Goal: Find specific page/section: Find specific page/section

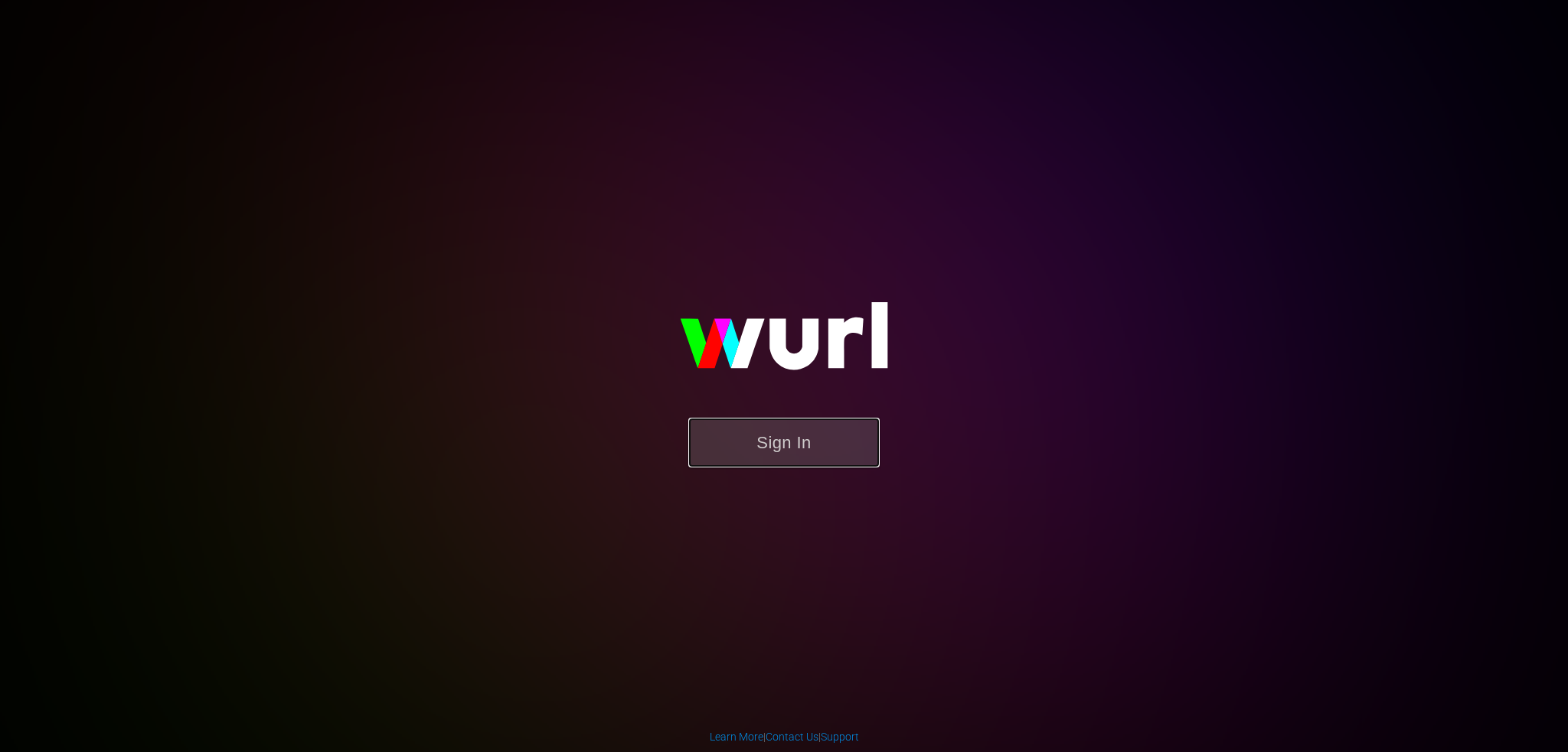
click at [766, 449] on button "Sign In" at bounding box center [783, 443] width 191 height 50
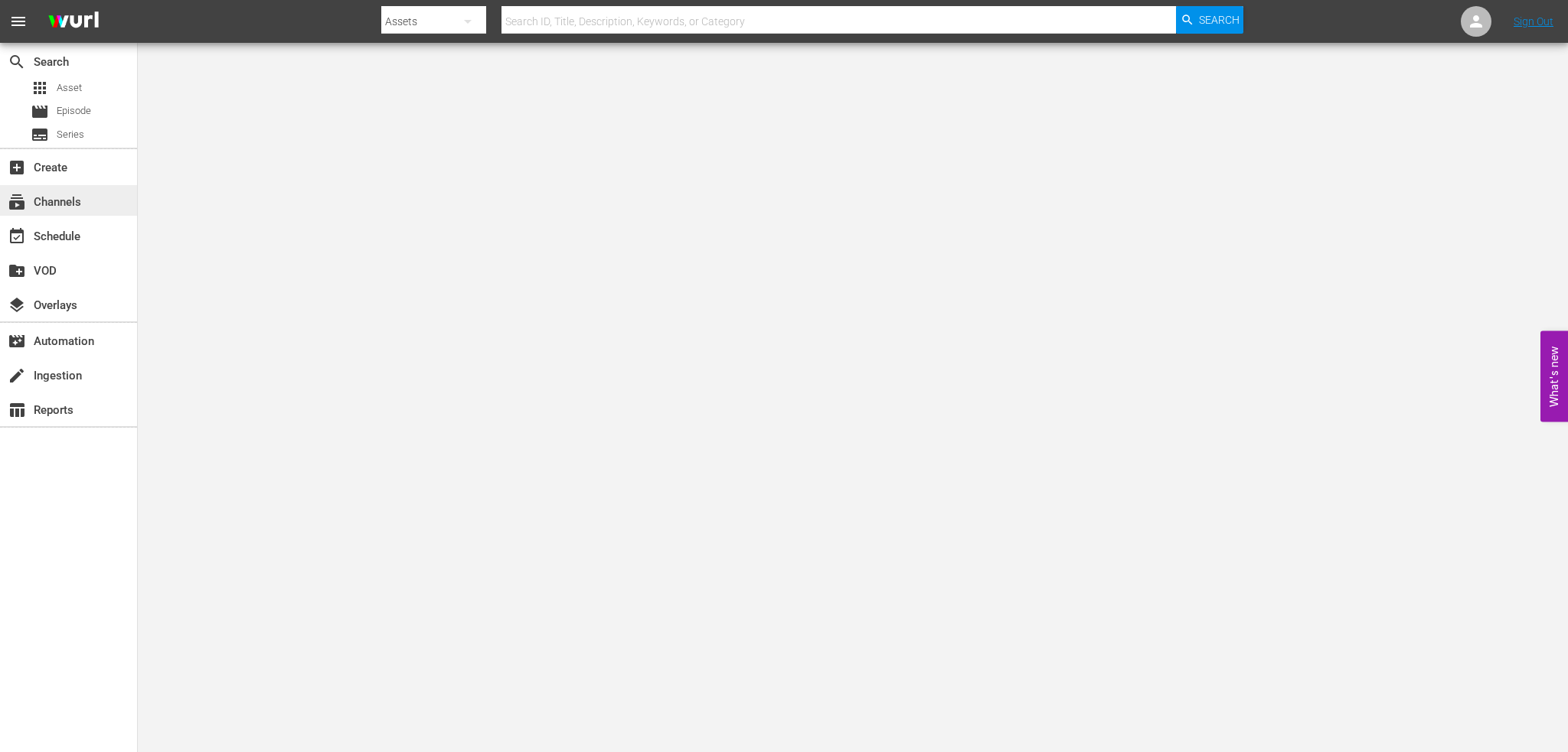
click at [85, 197] on div "subscriptions Channels" at bounding box center [42, 200] width 86 height 13
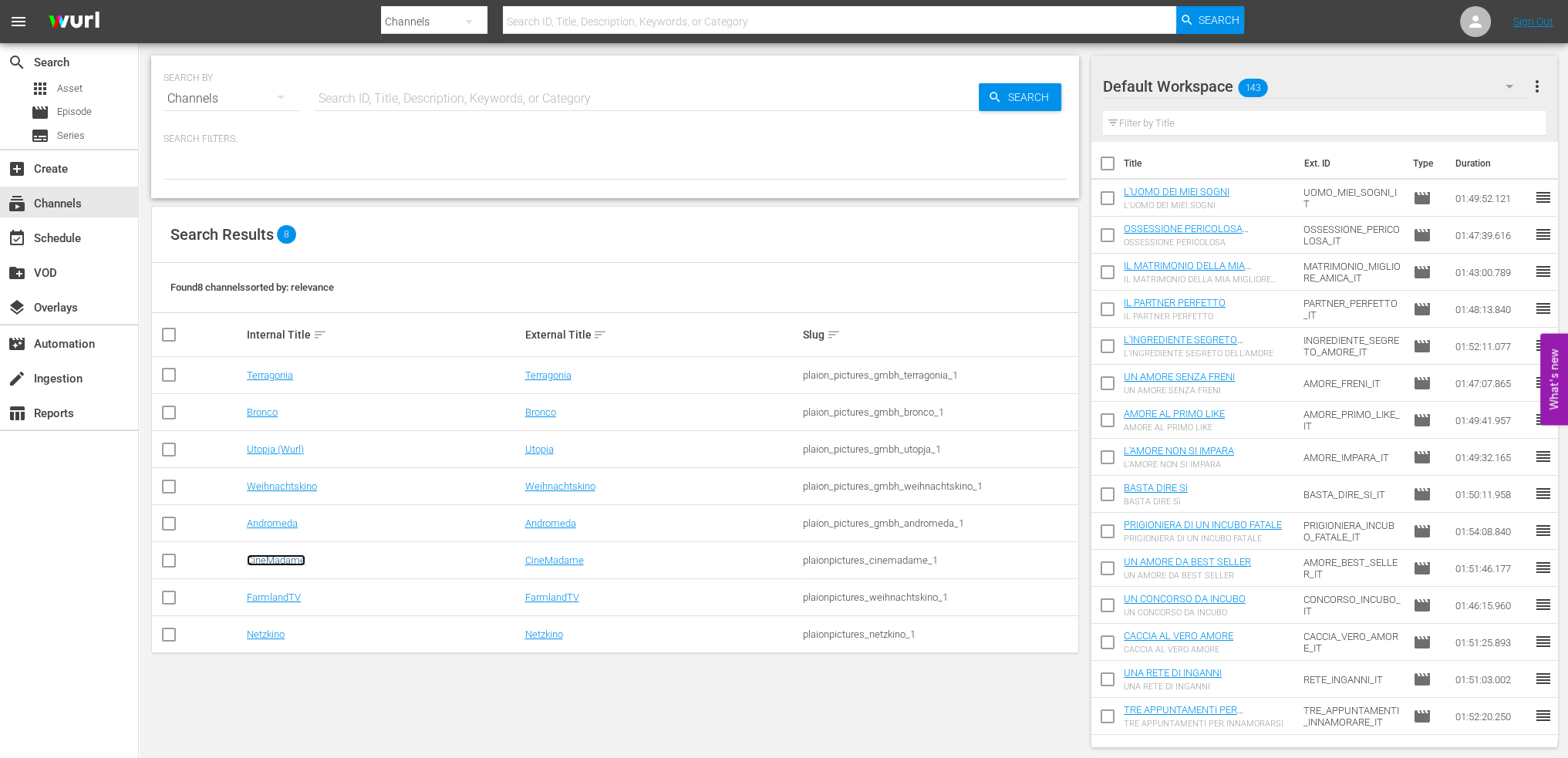
click at [285, 558] on link "CineMadame" at bounding box center [276, 560] width 58 height 12
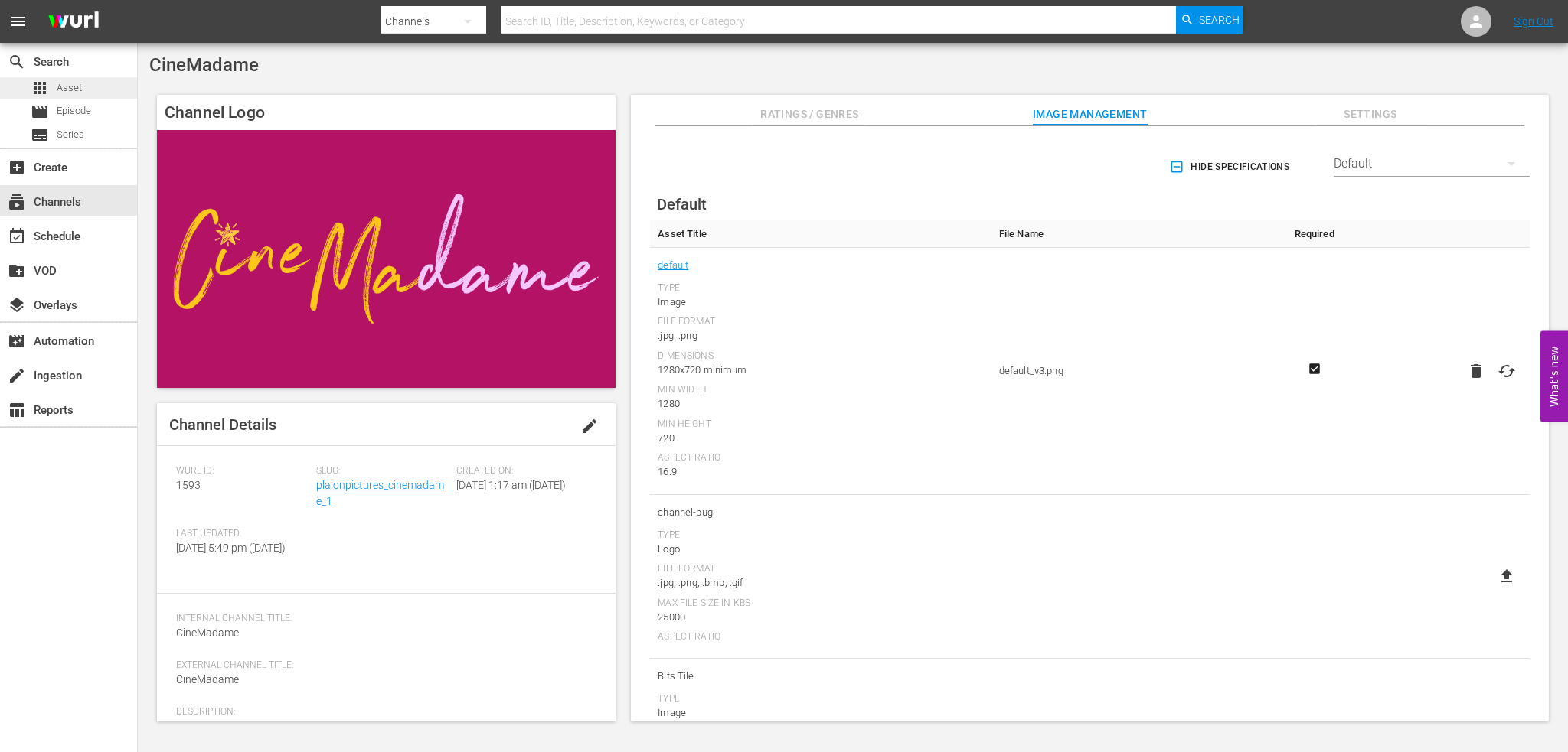
click at [57, 88] on span "Asset" at bounding box center [69, 88] width 25 height 15
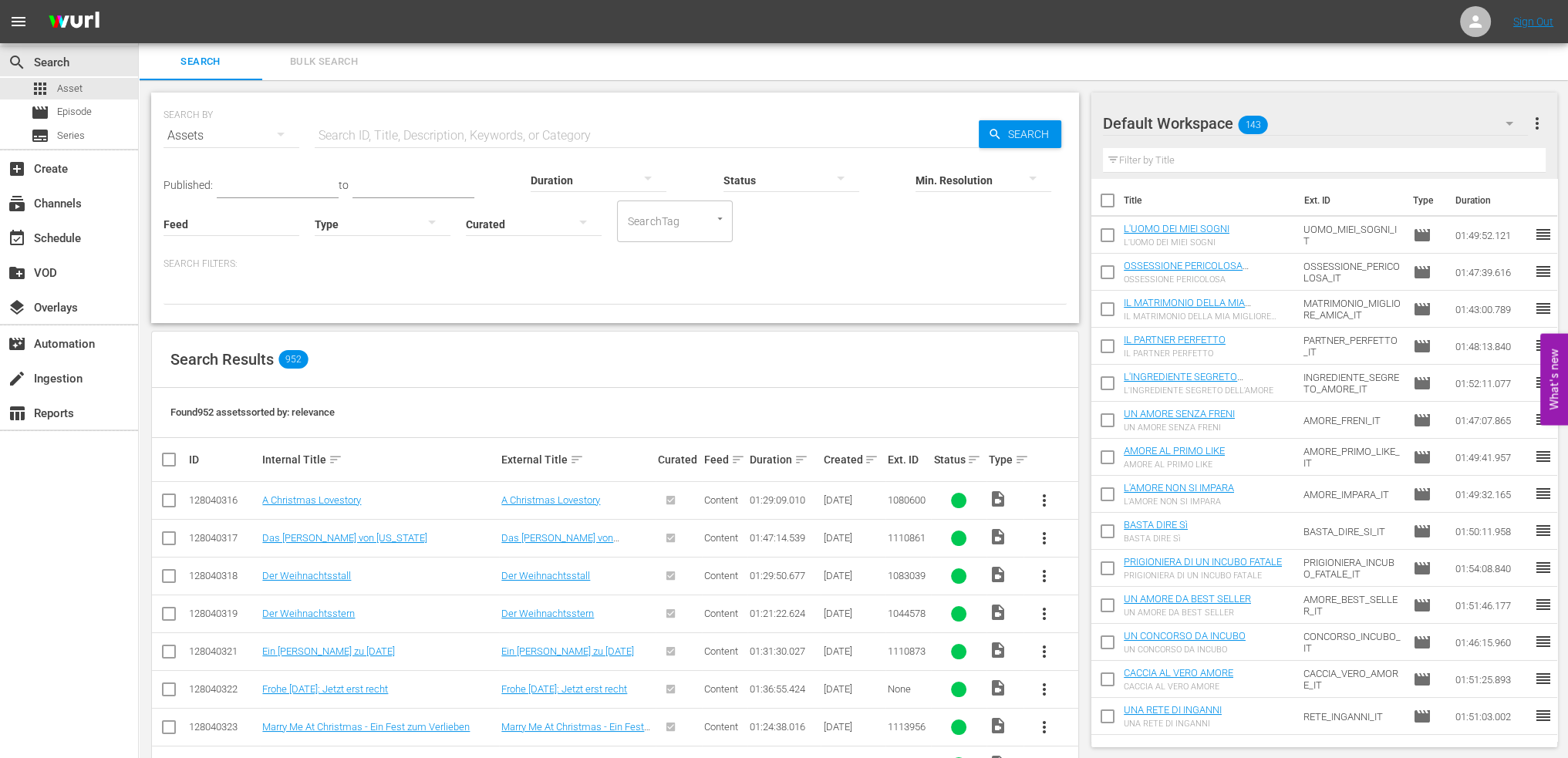
click at [526, 142] on input "text" at bounding box center [646, 136] width 664 height 37
type input "basta"
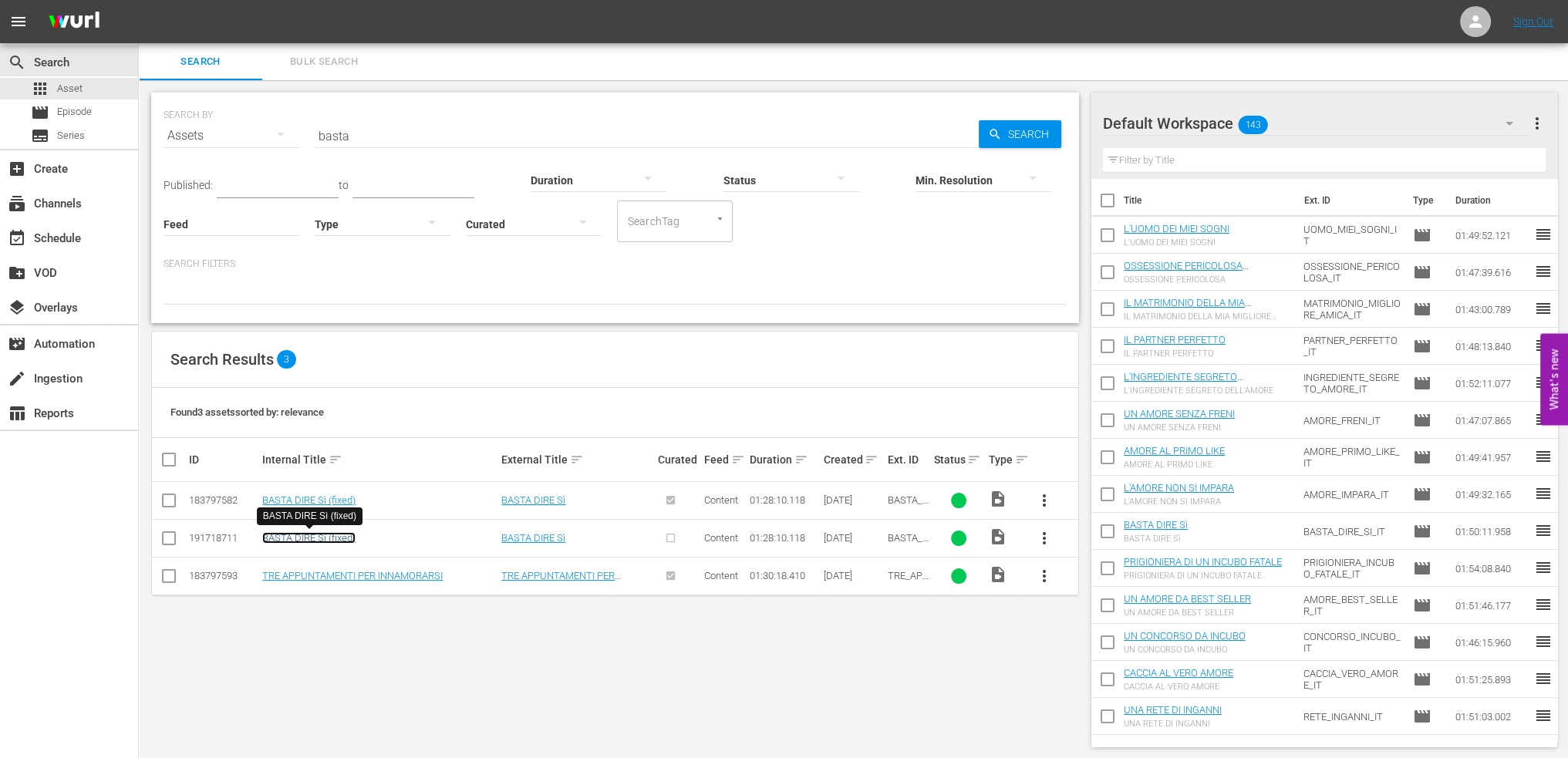
click at [322, 538] on link "BASTA DIRE Sì (fixed)" at bounding box center [309, 538] width 93 height 12
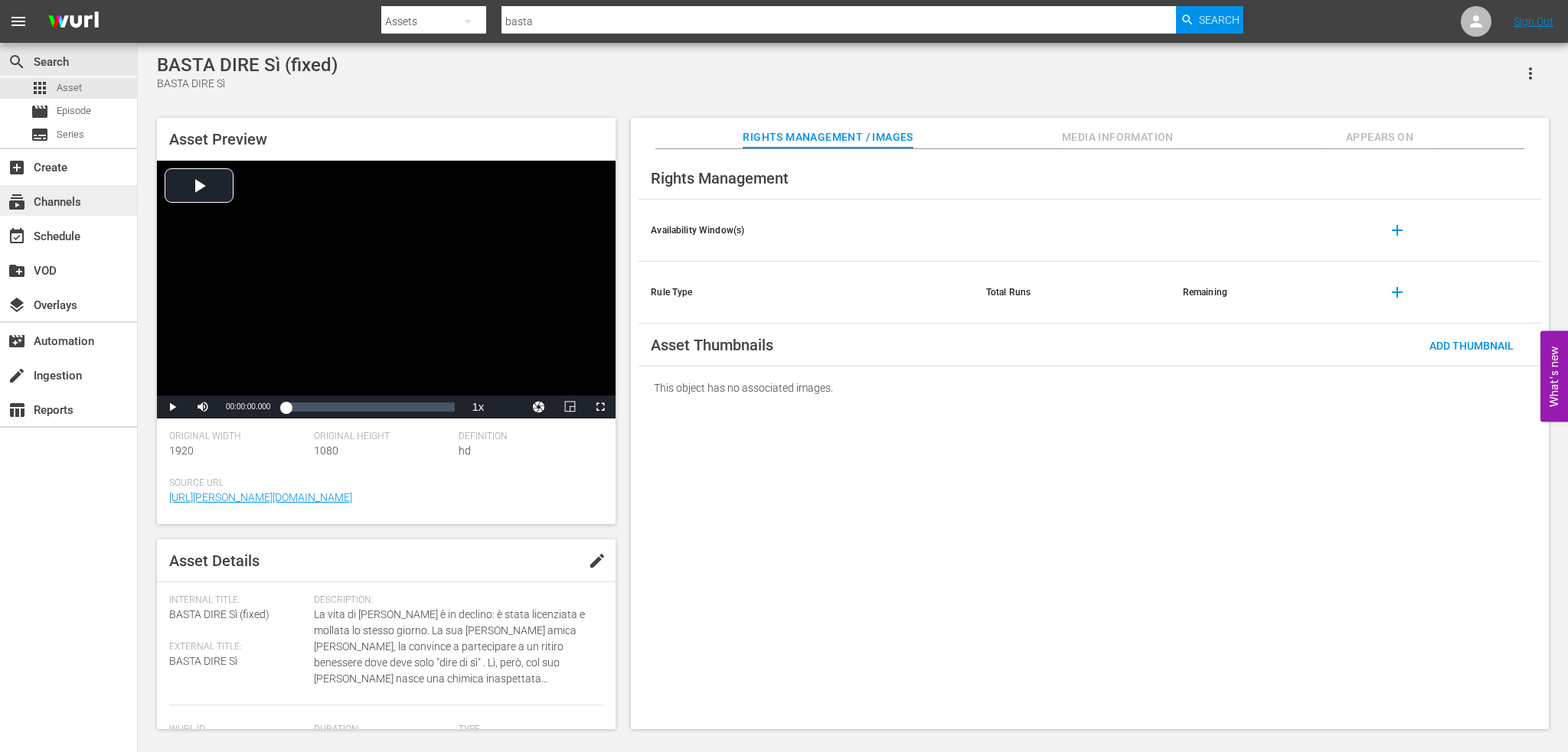
click at [133, 215] on div "subscriptions Channels" at bounding box center [68, 201] width 137 height 31
click at [364, 310] on div "Video Player" at bounding box center [386, 278] width 459 height 235
click at [353, 406] on div "Loaded : 0.34% 00:35:06.472 00:00:00.853" at bounding box center [370, 407] width 169 height 15
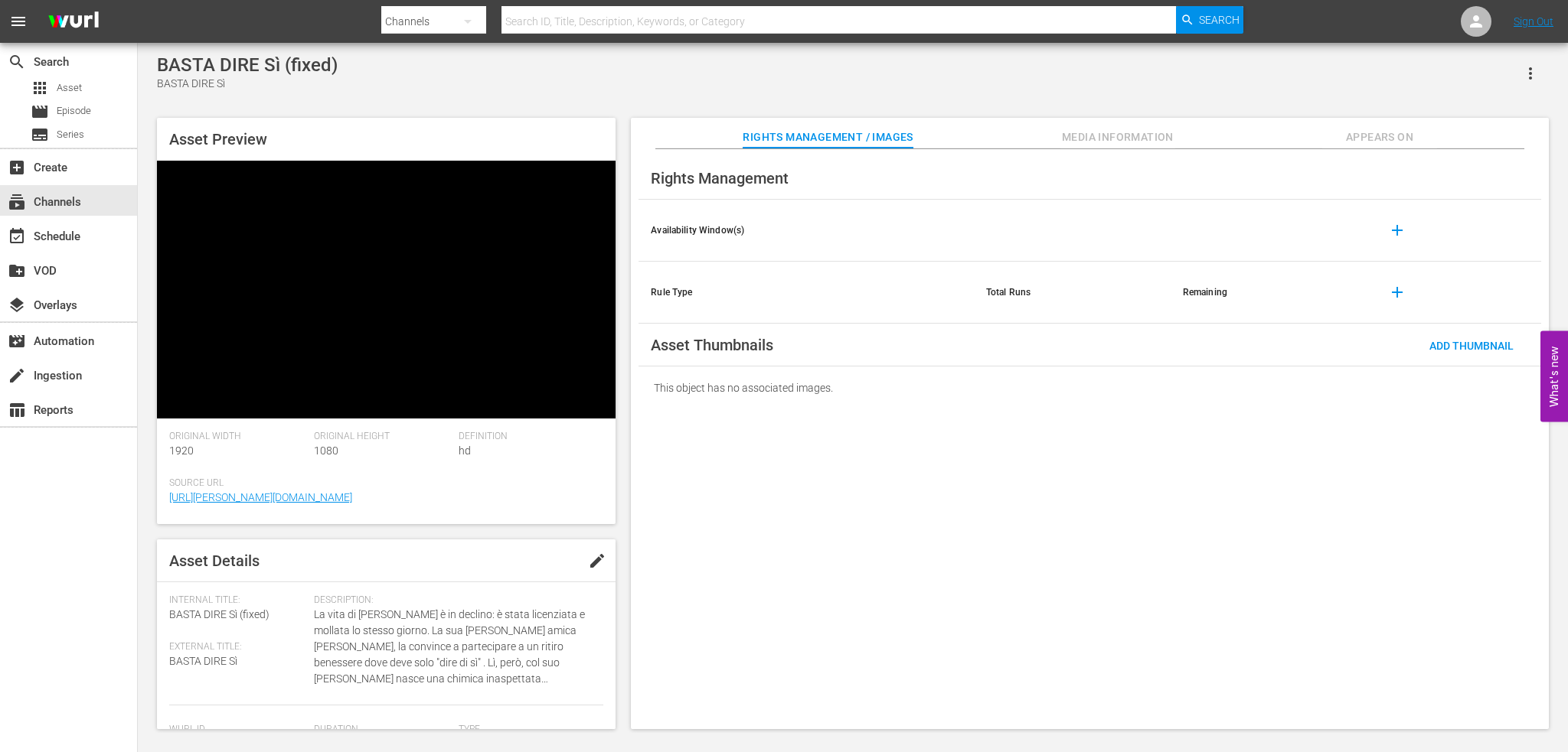
click at [616, 24] on input "text" at bounding box center [838, 21] width 674 height 37
type input "bestseller"
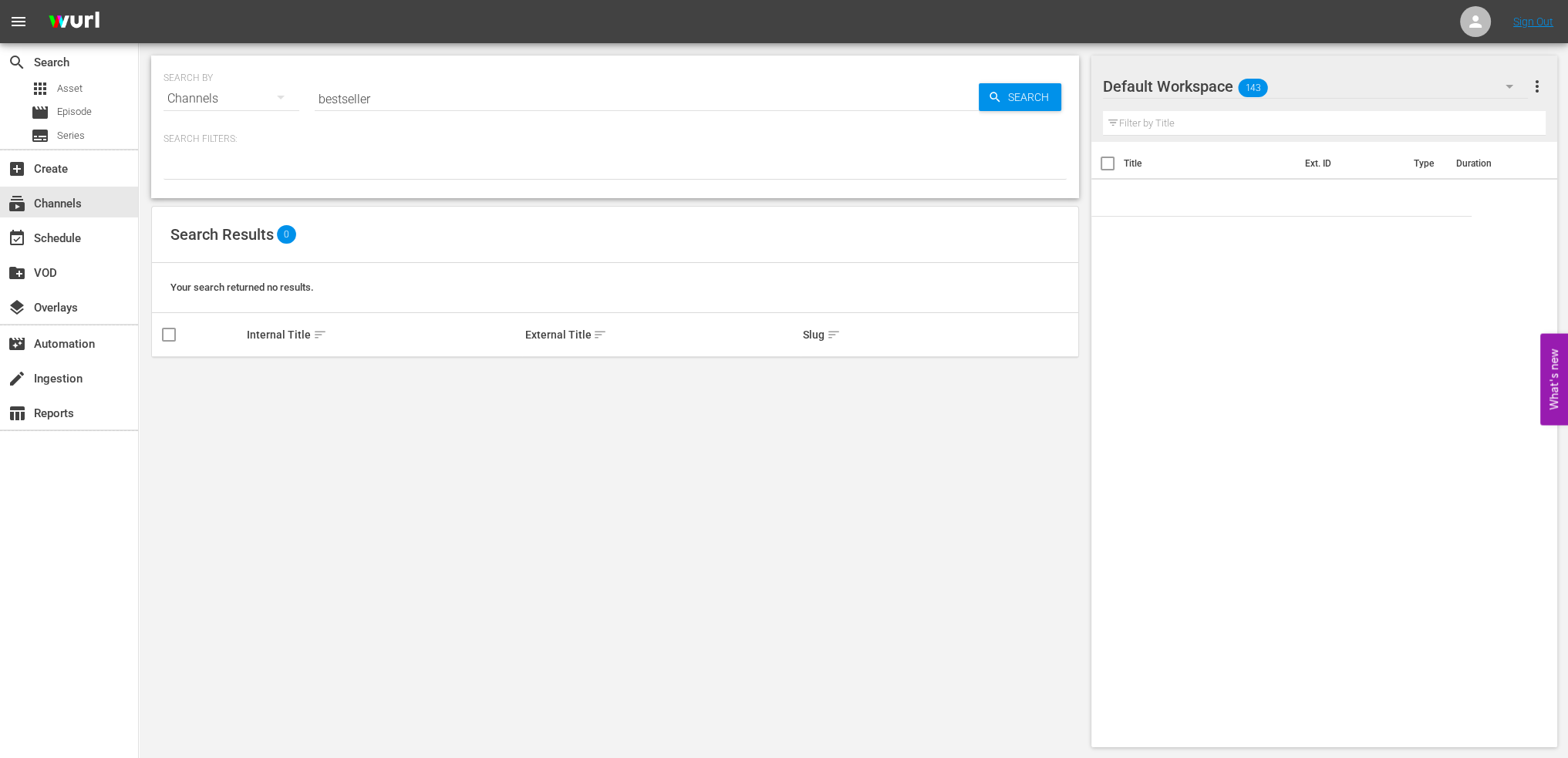
click at [416, 94] on input "bestseller" at bounding box center [646, 99] width 664 height 37
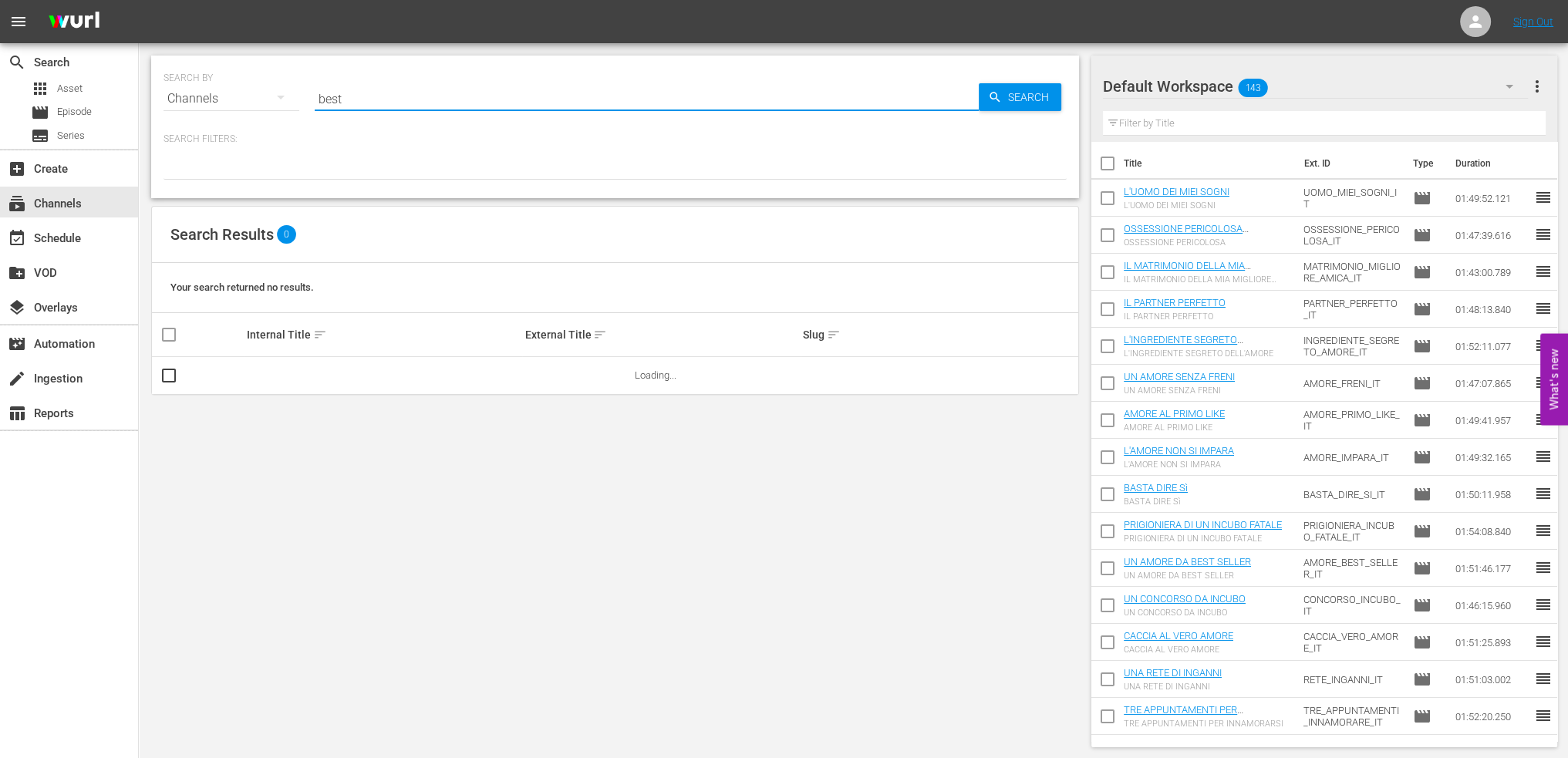
click at [268, 95] on button "button" at bounding box center [281, 97] width 37 height 37
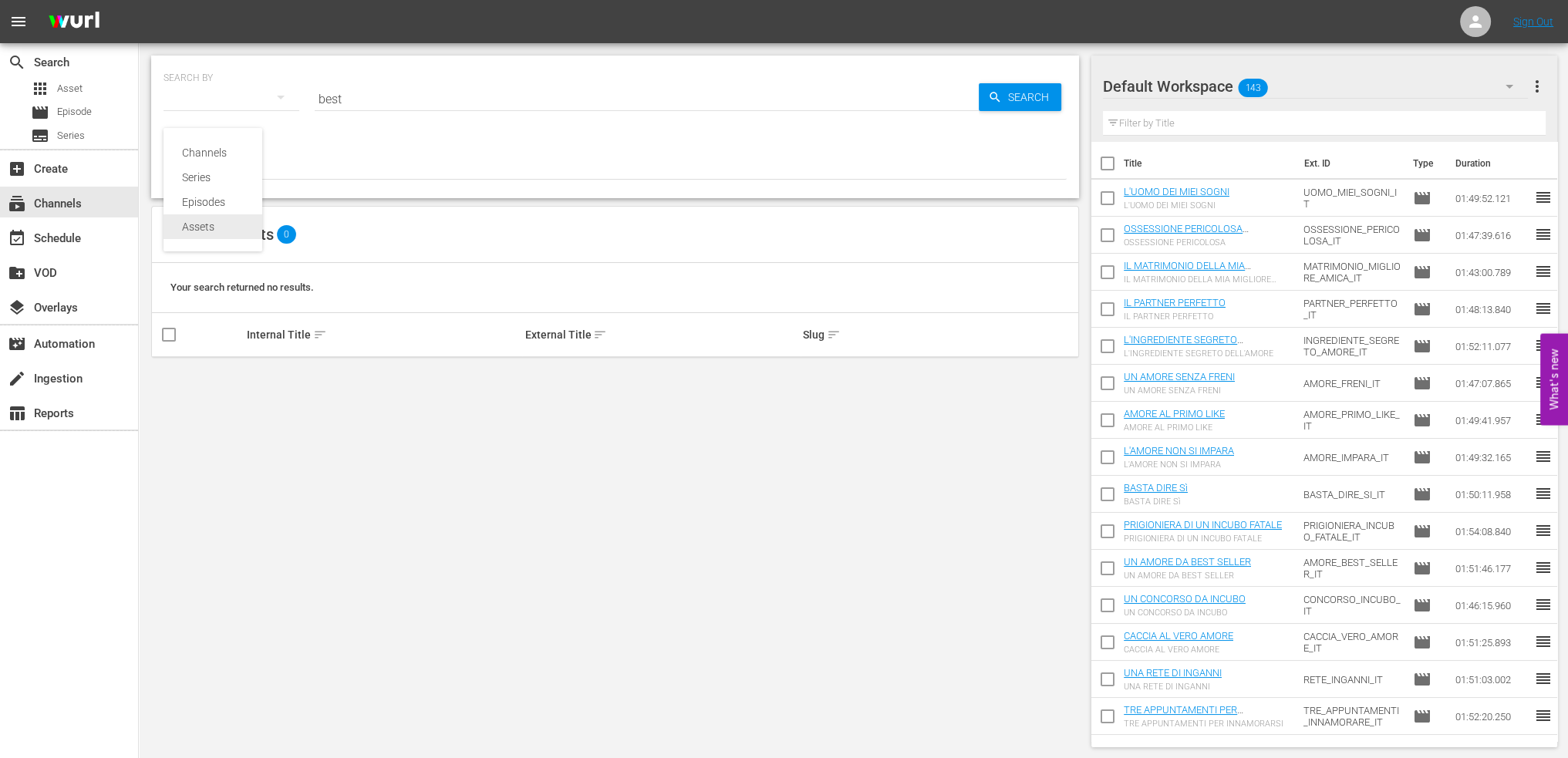
click at [191, 229] on div "Assets" at bounding box center [213, 226] width 62 height 24
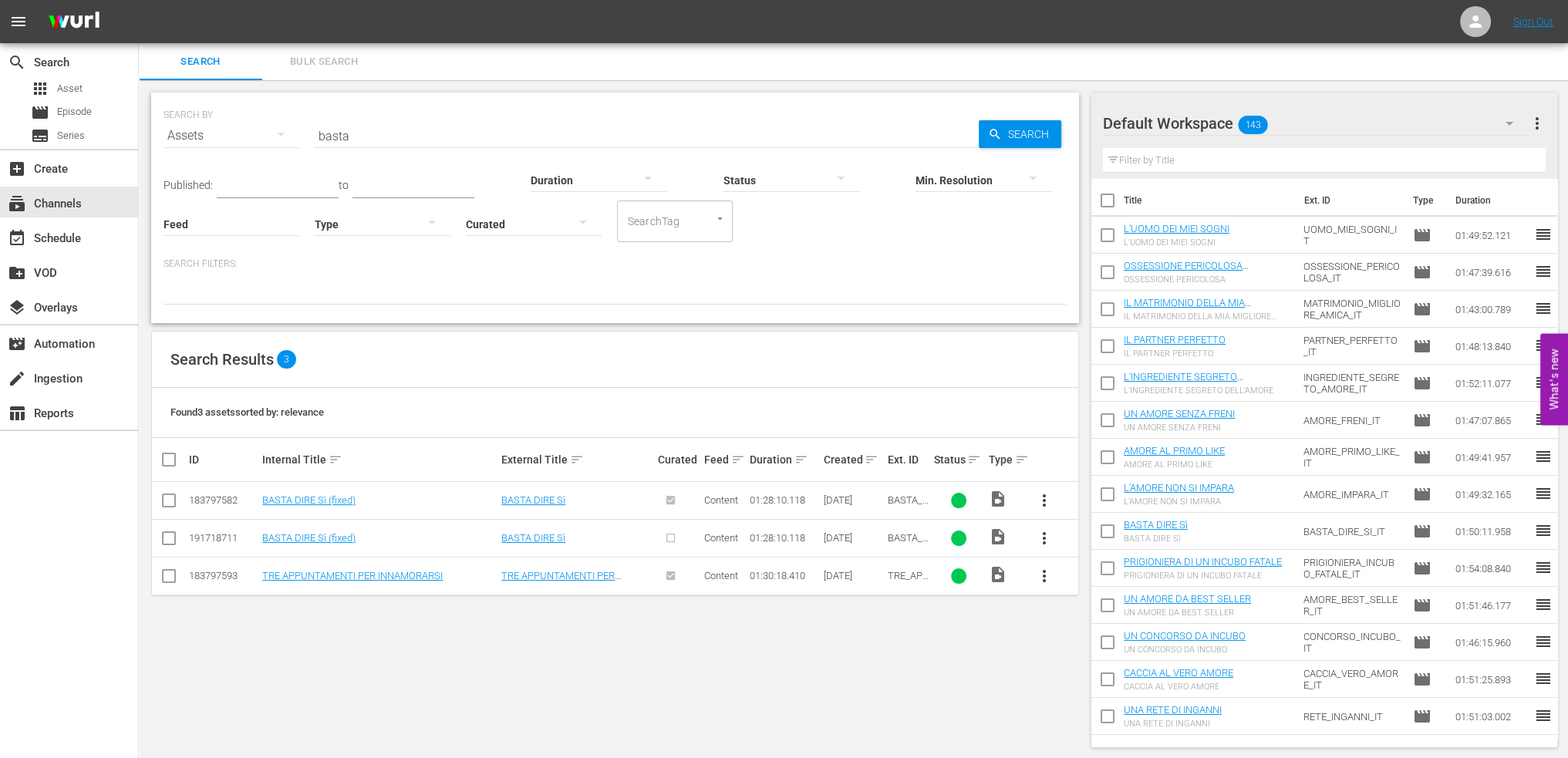
click at [392, 129] on input "basta" at bounding box center [646, 136] width 664 height 37
type input "best"
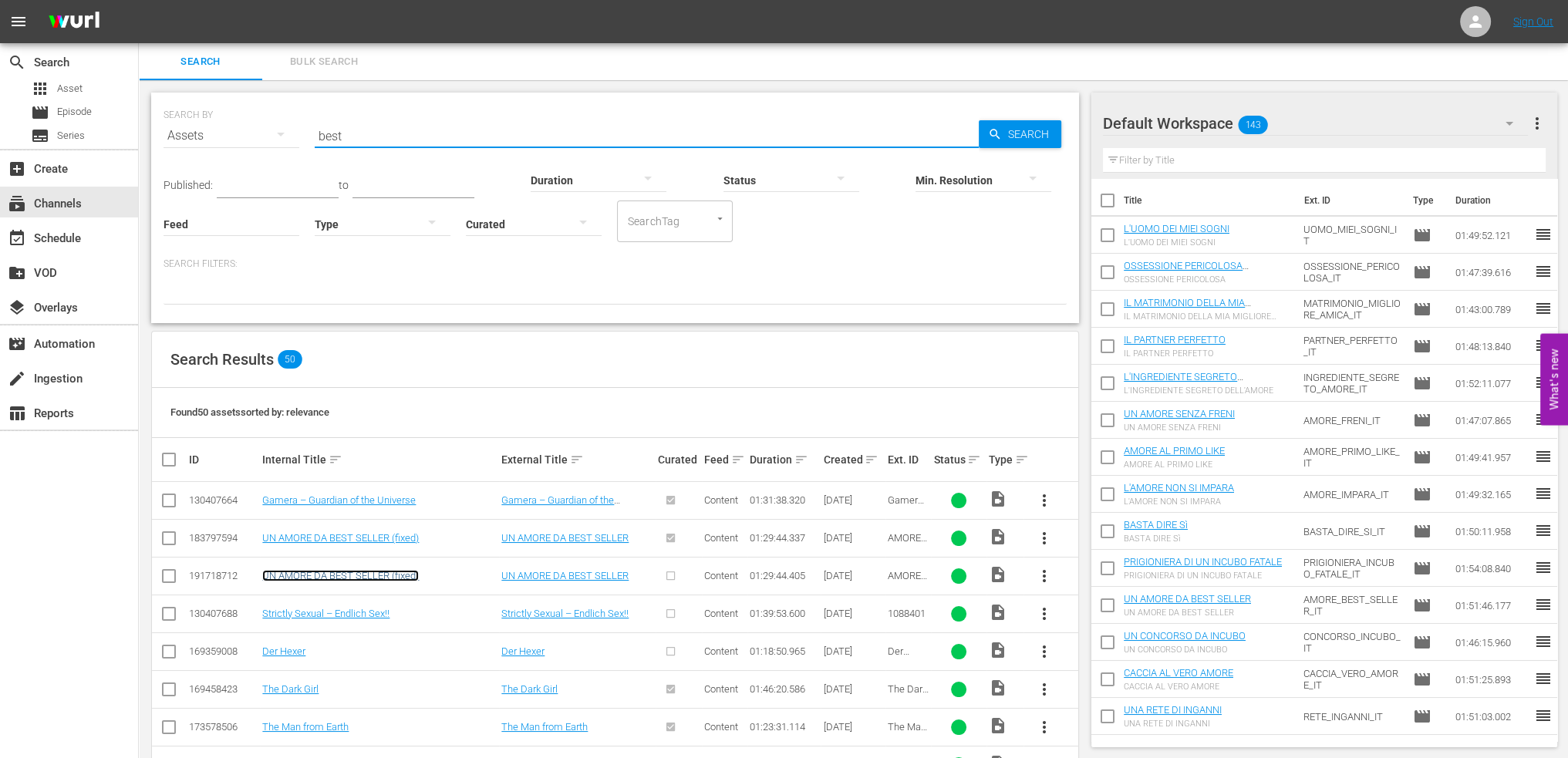
click at [381, 571] on link "UN AMORE DA BEST SELLER (fixed)" at bounding box center [341, 576] width 157 height 12
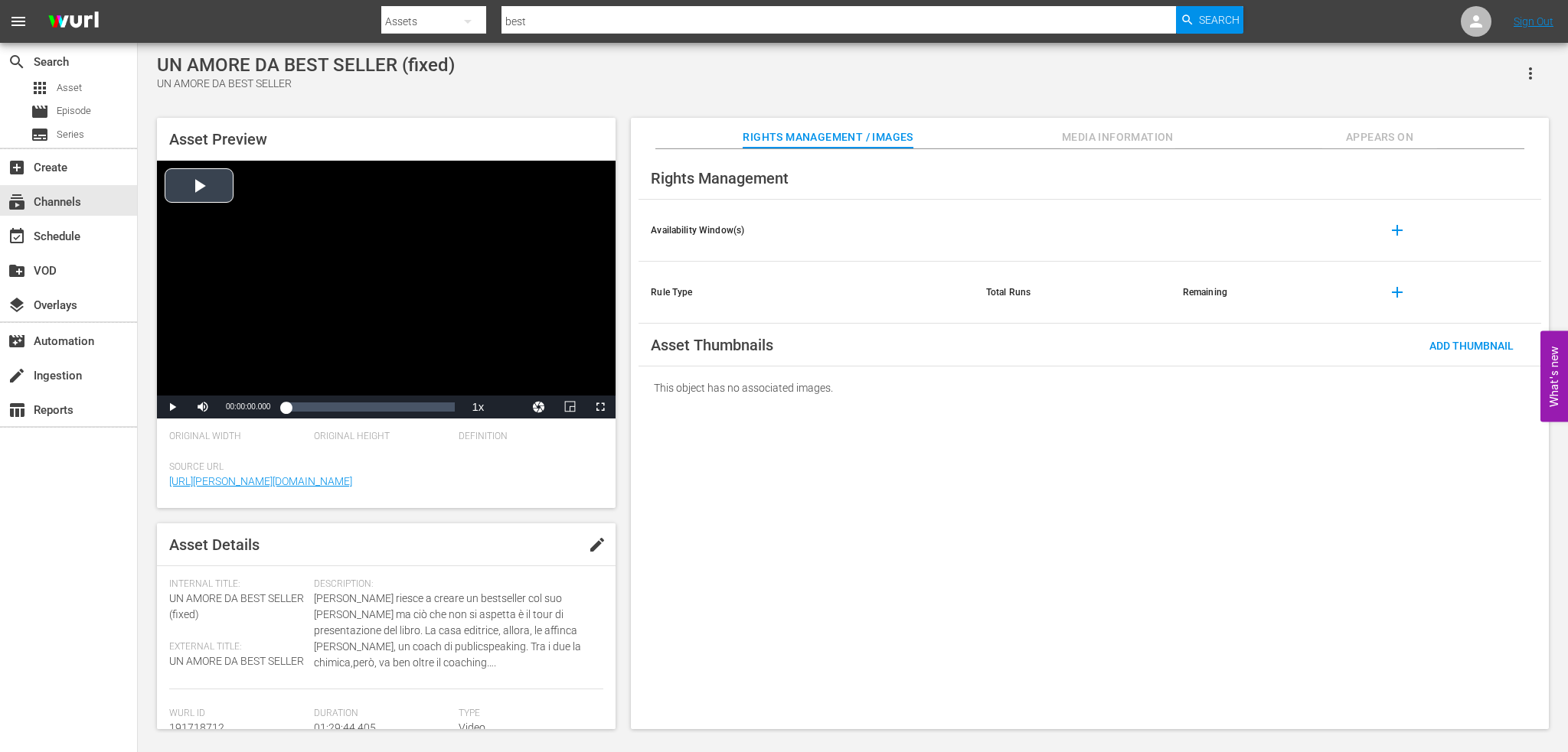
click at [215, 212] on div "Video Player" at bounding box center [386, 278] width 459 height 235
click at [362, 407] on div "00:40:12.018" at bounding box center [362, 407] width 1 height 15
click at [347, 283] on div "Video Player" at bounding box center [386, 278] width 459 height 235
